Goal: Complete application form

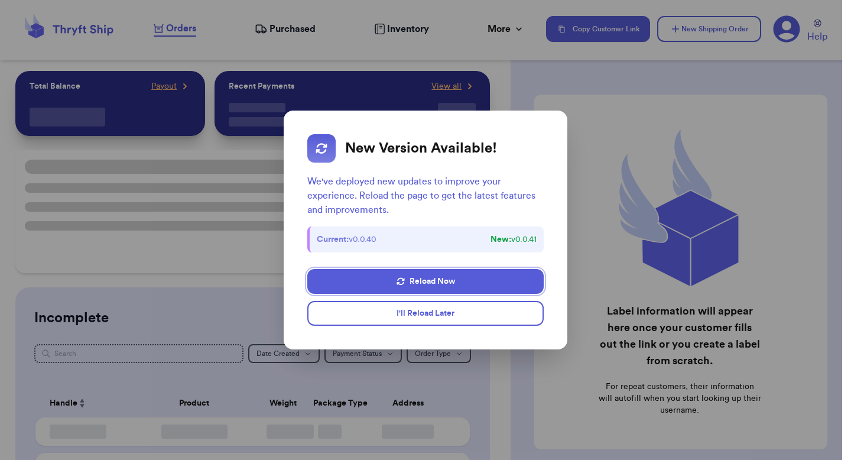
checkbox input "false"
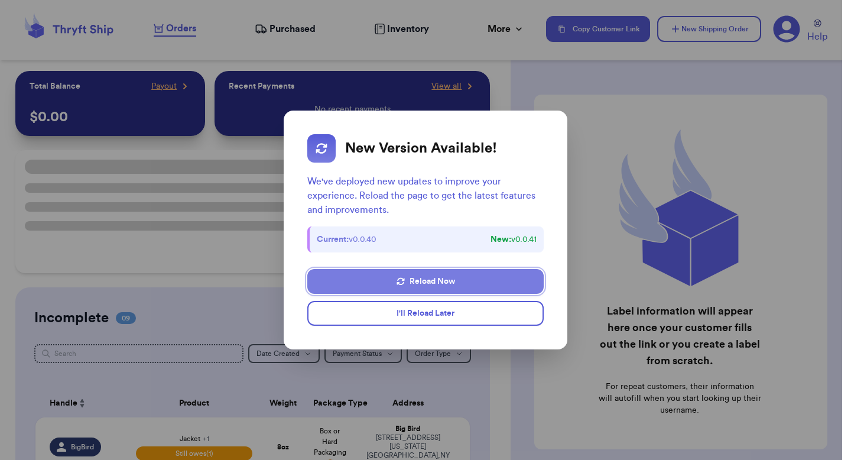
click at [421, 280] on button "Reload Now" at bounding box center [425, 281] width 236 height 25
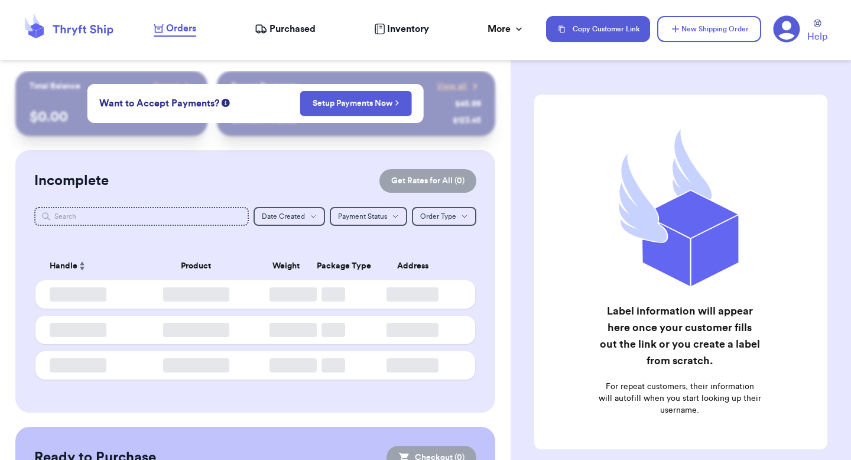
checkbox input "false"
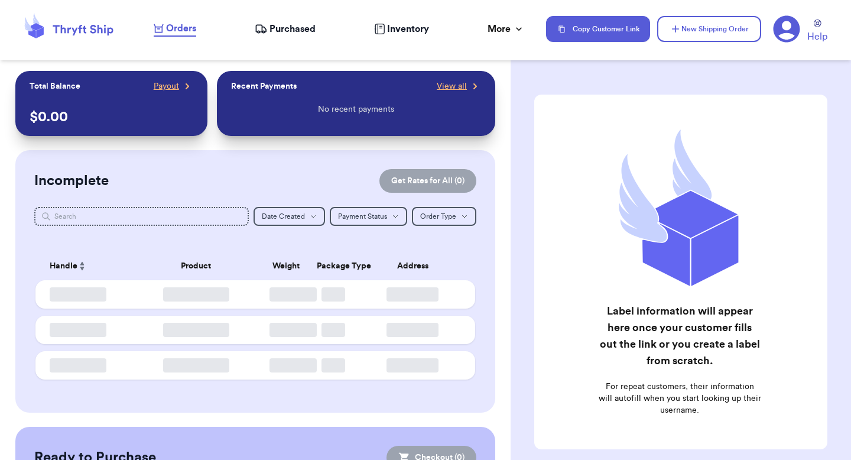
click at [787, 35] on icon at bounding box center [786, 28] width 27 height 27
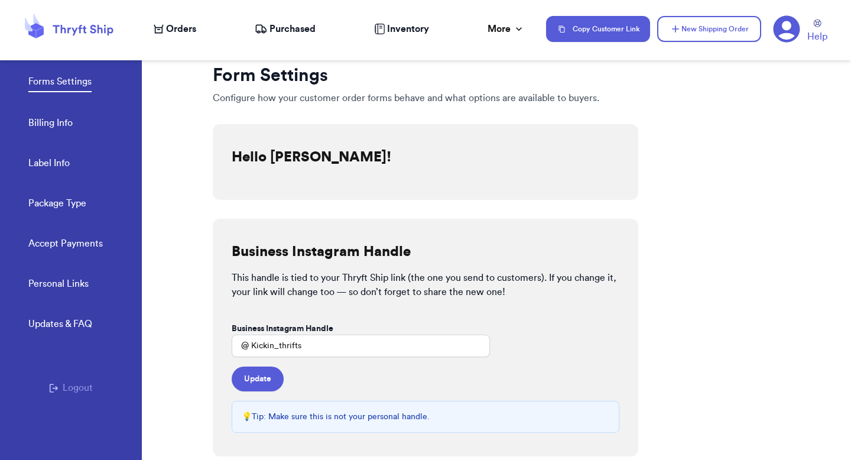
click at [184, 29] on span "Orders" at bounding box center [181, 29] width 30 height 14
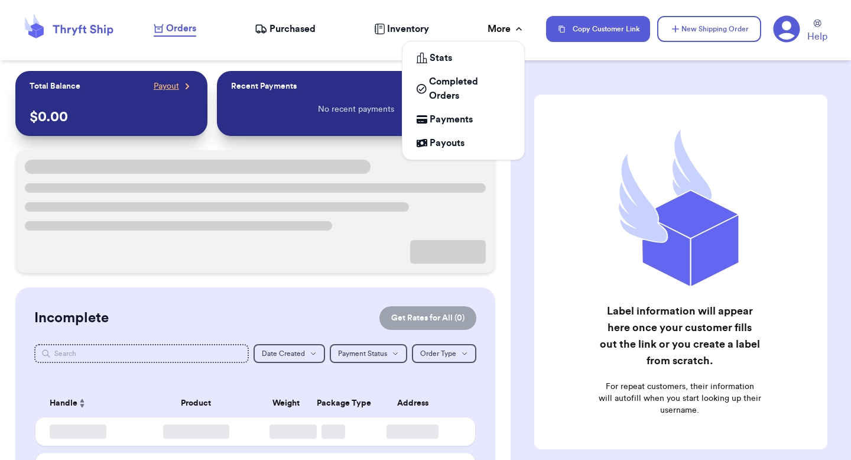
click at [500, 31] on div "More" at bounding box center [505, 29] width 37 height 14
click at [501, 31] on div "More" at bounding box center [505, 29] width 37 height 14
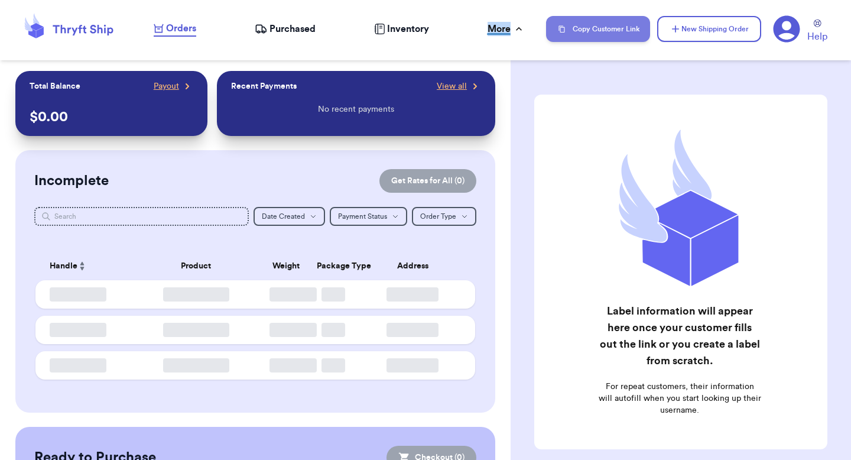
click at [603, 24] on button "Copy Customer Link" at bounding box center [598, 29] width 104 height 26
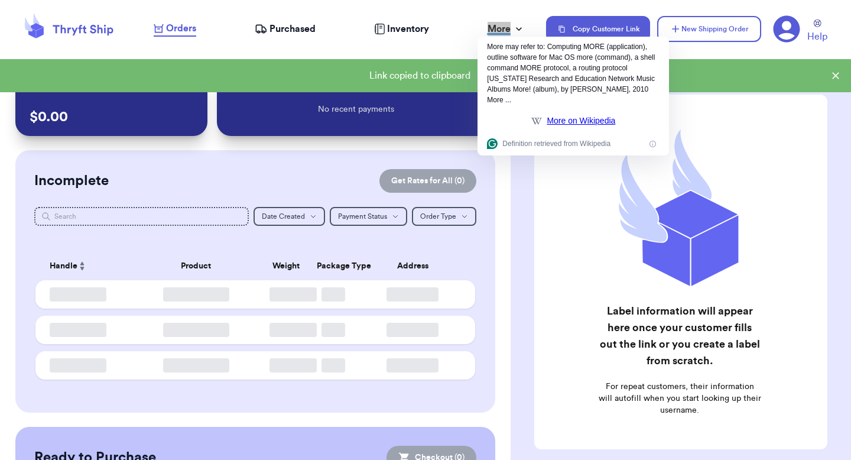
checkbox input "false"
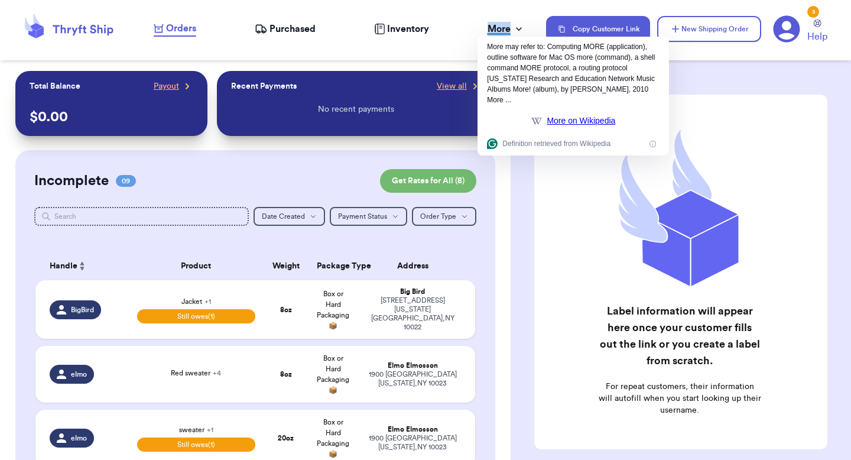
click at [774, 35] on icon at bounding box center [786, 28] width 27 height 27
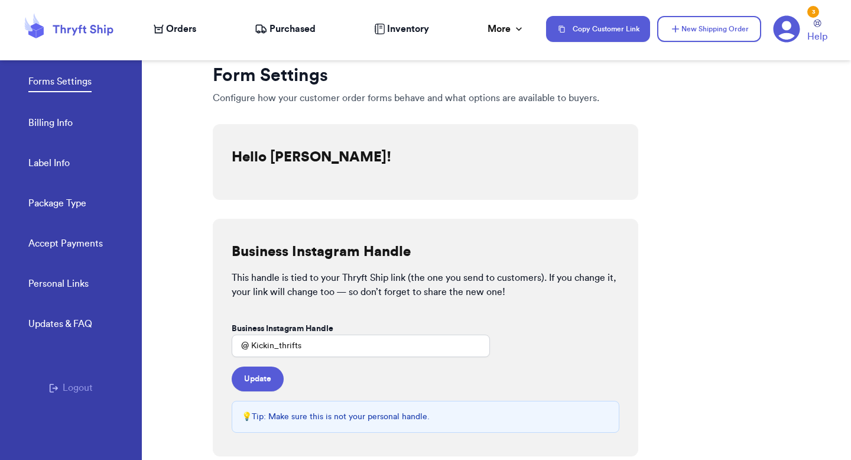
click at [36, 112] on div "Forms Settings Billing Info Label Info Package Type Accept Payments" at bounding box center [84, 158] width 113 height 235
click at [36, 121] on link "Billing Info" at bounding box center [50, 124] width 44 height 17
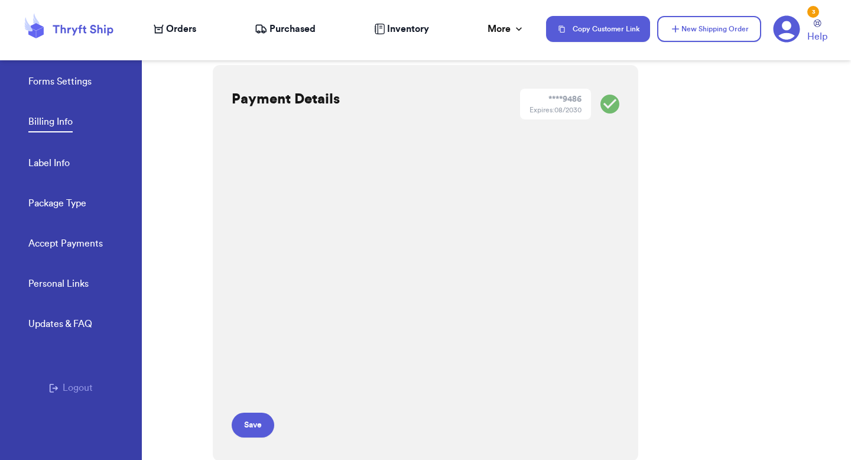
click at [63, 162] on link "Label Info" at bounding box center [48, 164] width 41 height 17
select select "GA"
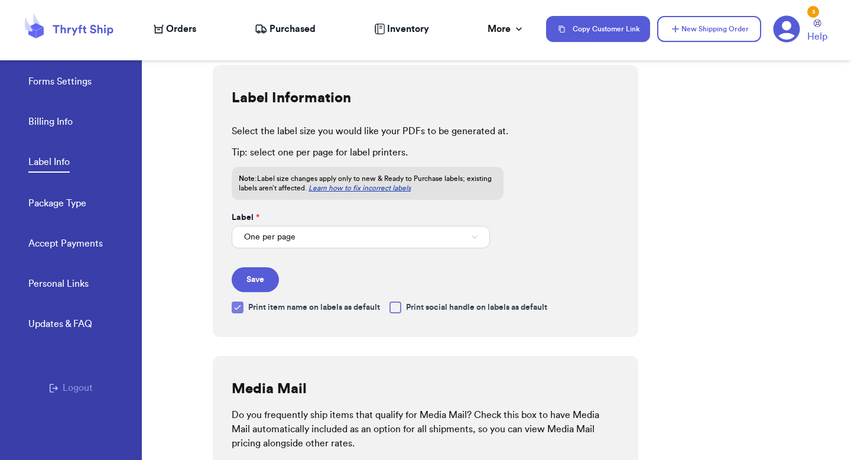
click at [68, 138] on div "Forms Settings Billing Info Label Info Package Type Accept Payments" at bounding box center [84, 158] width 113 height 235
click at [68, 124] on link "Billing Info" at bounding box center [50, 123] width 44 height 17
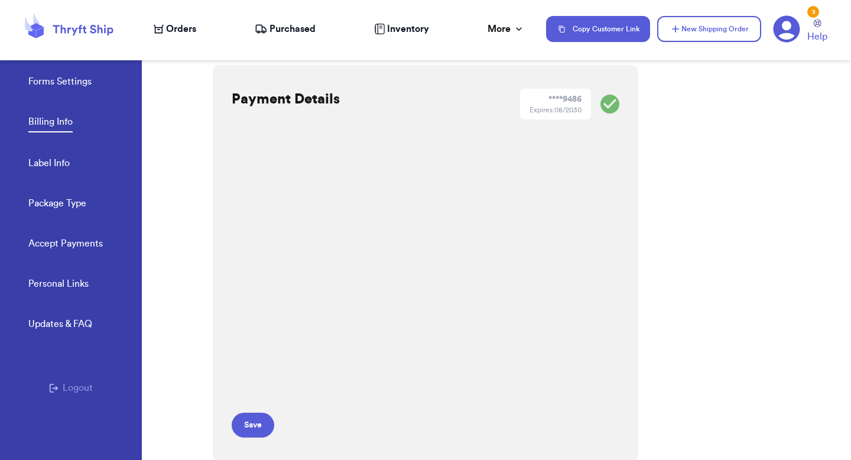
click at [55, 162] on link "Label Info" at bounding box center [48, 164] width 41 height 17
select select "GA"
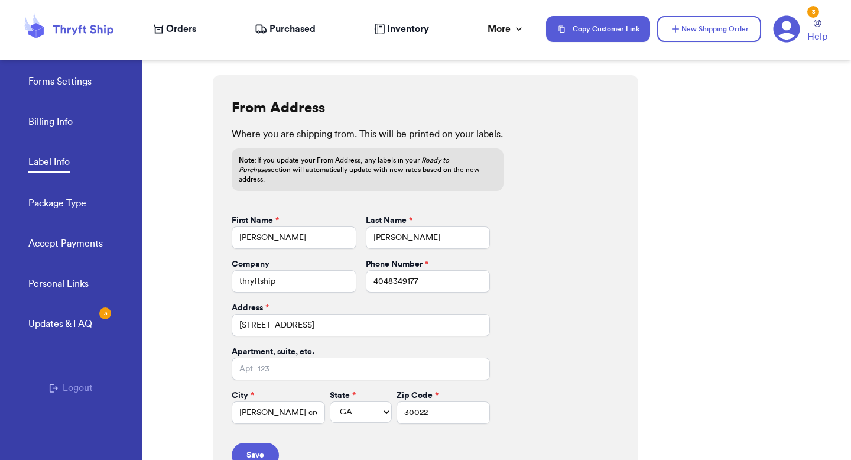
scroll to position [490, 0]
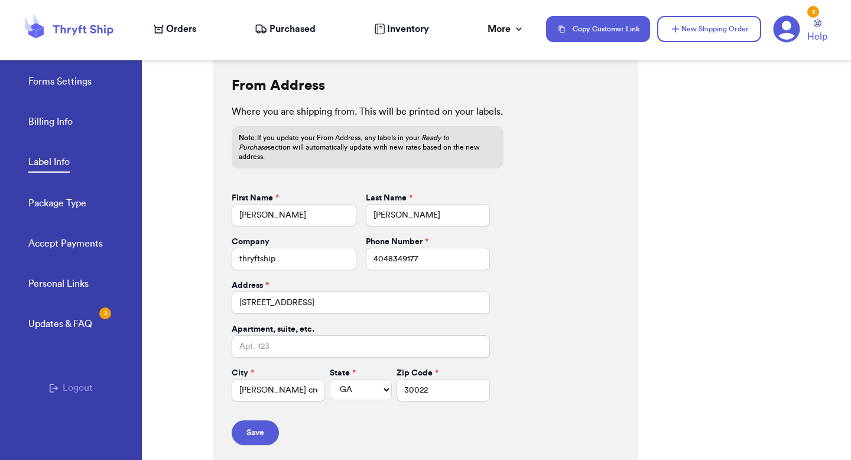
click at [184, 24] on span "Orders" at bounding box center [181, 29] width 30 height 14
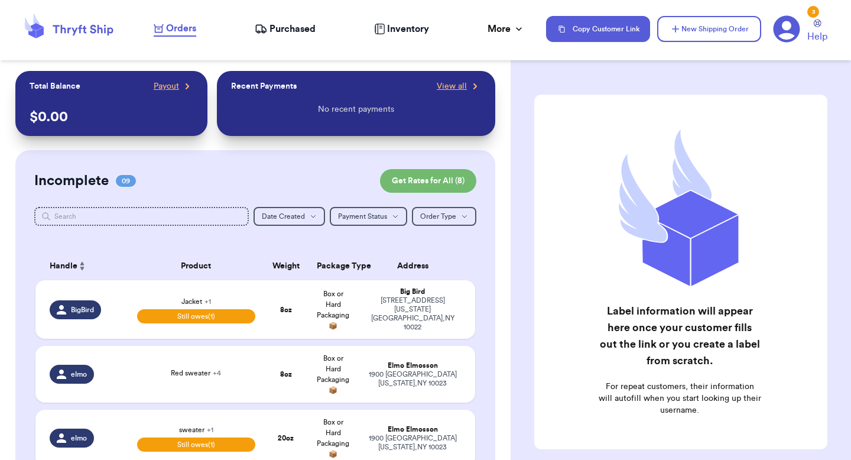
click at [793, 34] on icon at bounding box center [786, 29] width 27 height 27
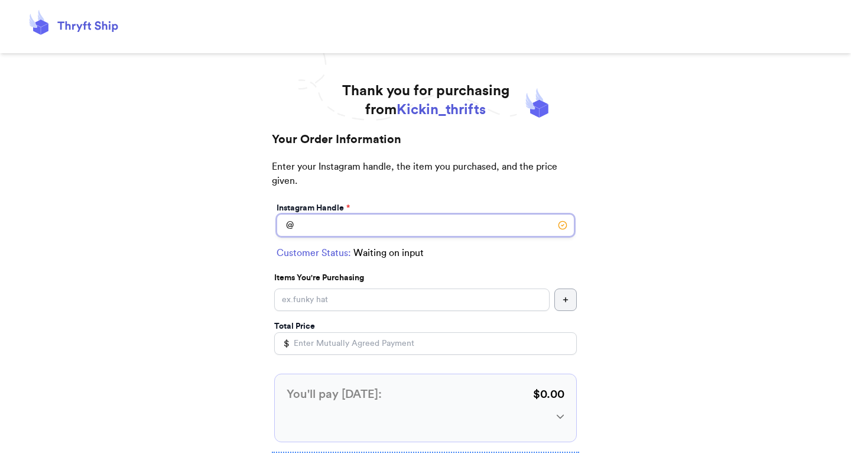
click at [402, 218] on input "Instagram Handle *" at bounding box center [426, 225] width 298 height 22
type input "a"
type input "test"
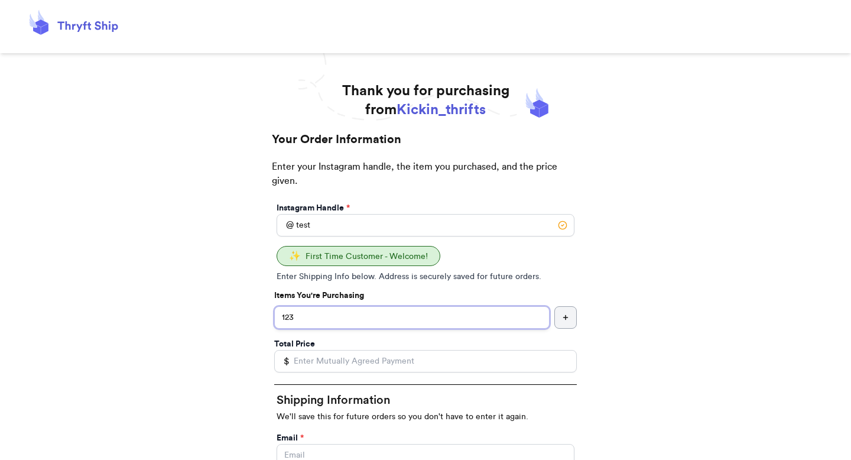
type input "123"
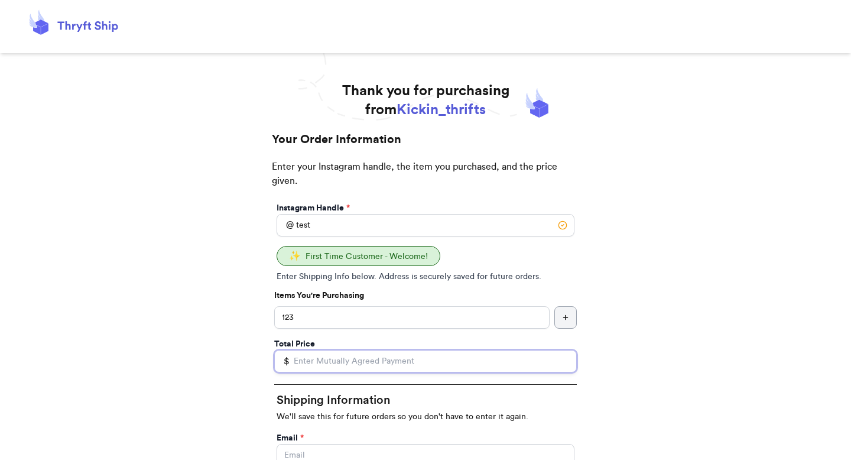
click at [330, 351] on input "Total Price" at bounding box center [425, 361] width 303 height 22
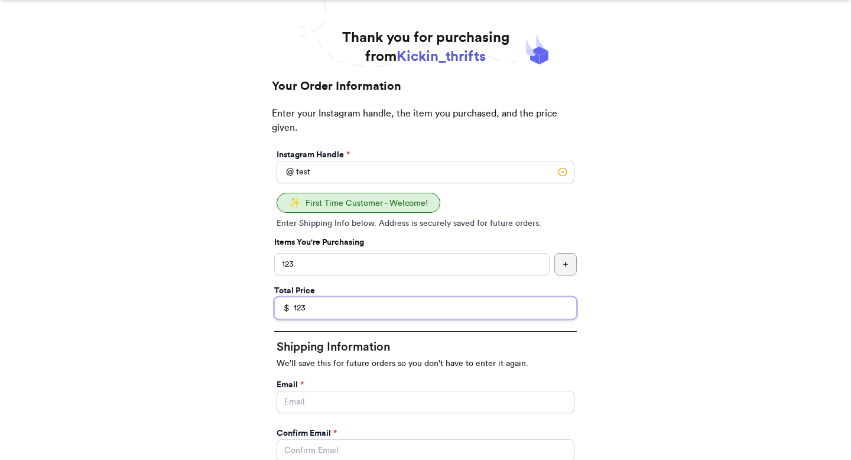
scroll to position [160, 0]
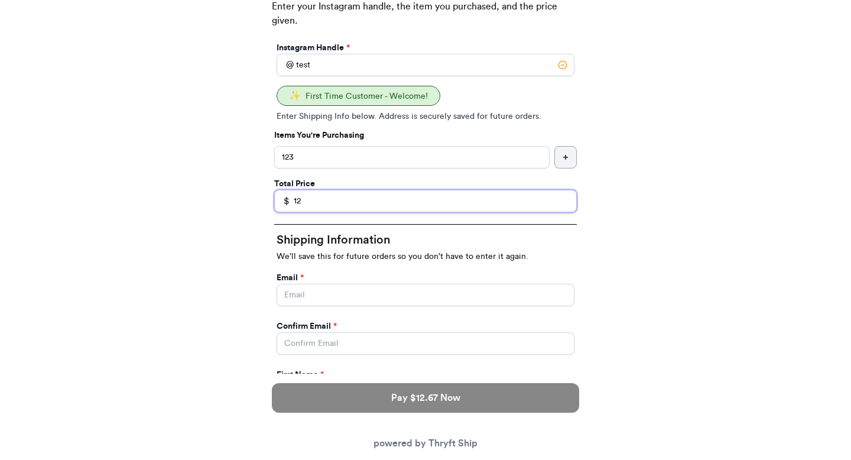
type input "1"
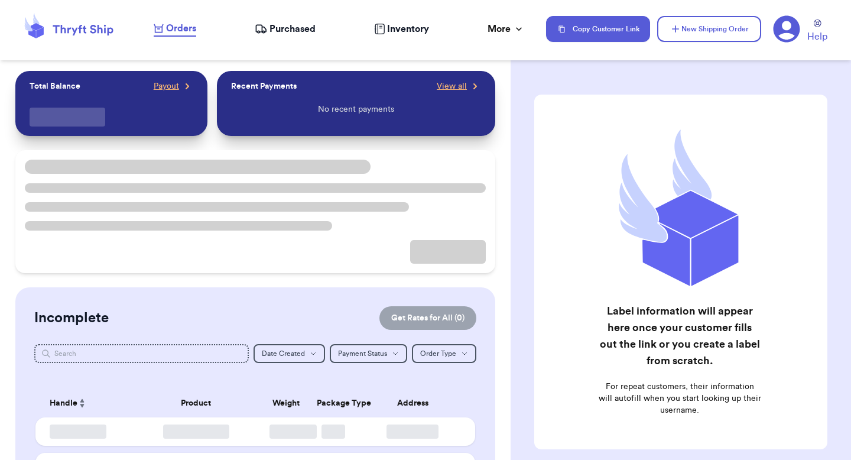
checkbox input "false"
